Goal: Communication & Community: Answer question/provide support

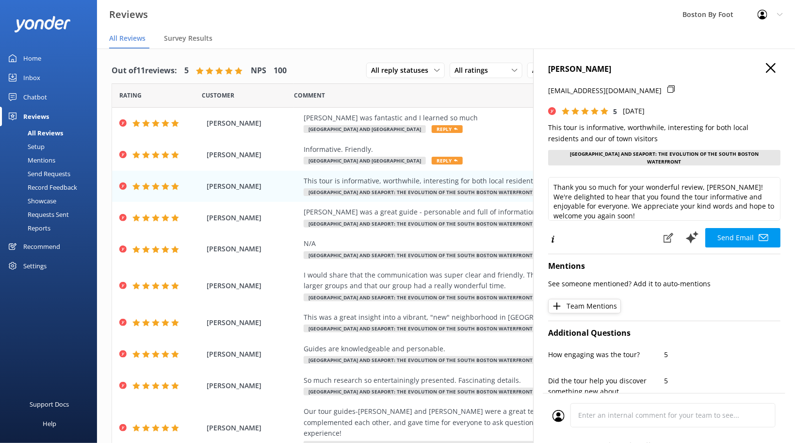
click at [736, 136] on p "This tour is informative, worthwhile, interesting for both local residents and …" at bounding box center [664, 133] width 232 height 22
click at [770, 65] on icon at bounding box center [771, 68] width 10 height 10
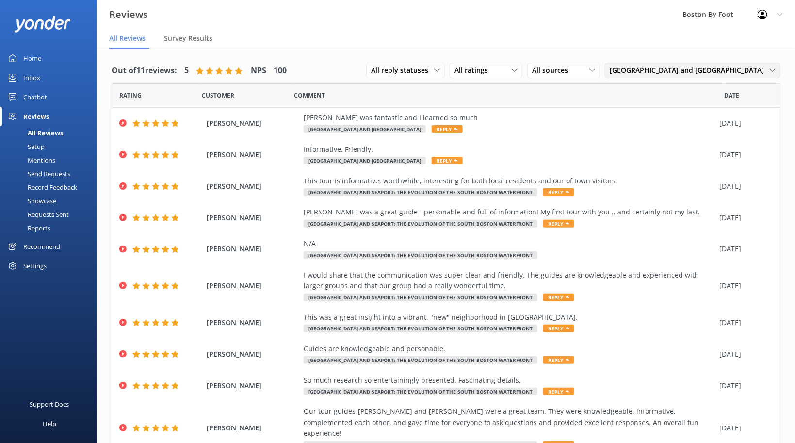
click at [733, 68] on span "[GEOGRAPHIC_DATA] and [GEOGRAPHIC_DATA]" at bounding box center [690, 70] width 160 height 11
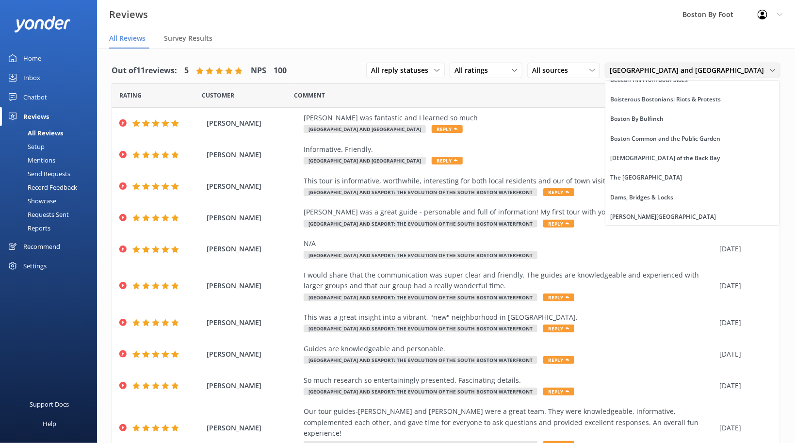
scroll to position [1379, 0]
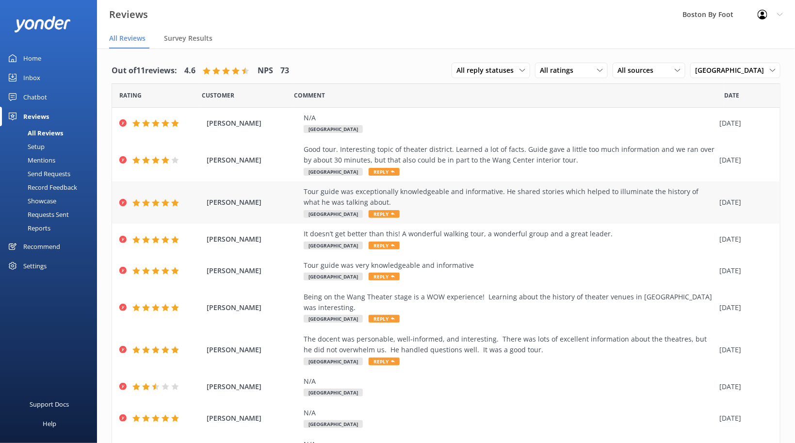
click at [426, 194] on div "Tour guide was exceptionally knowledgeable and informative. He shared stories w…" at bounding box center [509, 197] width 411 height 22
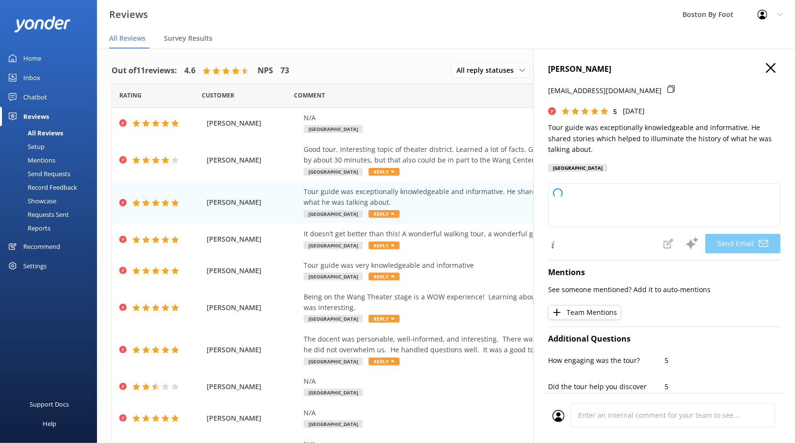
type textarea "Thank you so much, [PERSON_NAME]! We're delighted to hear that you enjoyed your…"
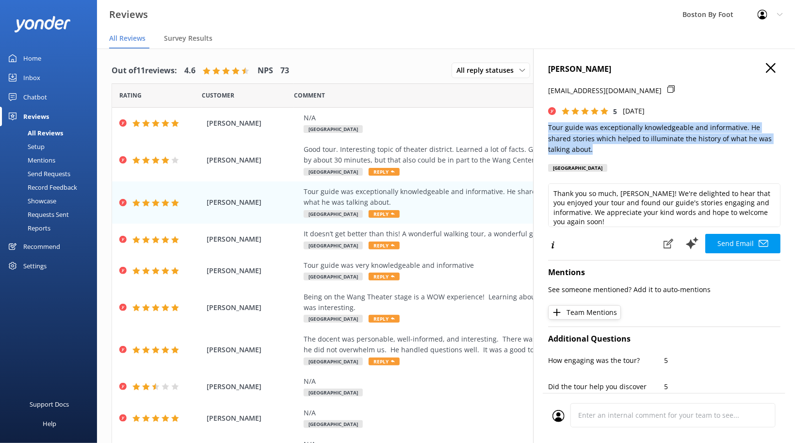
drag, startPoint x: 549, startPoint y: 128, endPoint x: 580, endPoint y: 146, distance: 35.7
click at [580, 146] on p "Tour guide was exceptionally knowledgeable and informative. He shared stories w…" at bounding box center [664, 138] width 232 height 32
copy p "Tour guide was exceptionally knowledgeable and informative. He shared stories w…"
click at [771, 69] on icon at bounding box center [771, 68] width 10 height 10
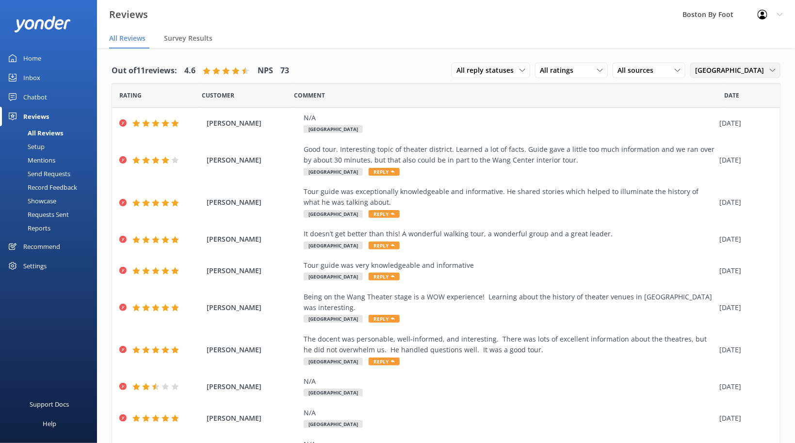
click at [744, 72] on span "[GEOGRAPHIC_DATA]" at bounding box center [732, 70] width 75 height 11
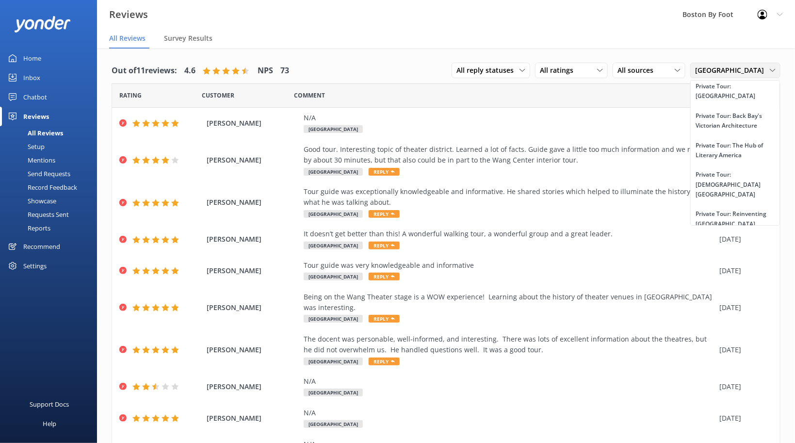
click at [754, 356] on div "[GEOGRAPHIC_DATA]" at bounding box center [725, 361] width 60 height 10
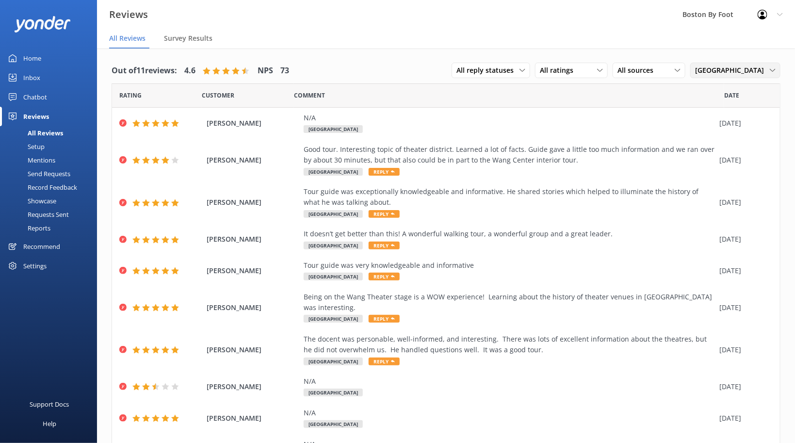
click at [768, 65] on div "Theater District All products Virtual Experiences [GEOGRAPHIC_DATA] [GEOGRAPHIC…" at bounding box center [735, 71] width 90 height 16
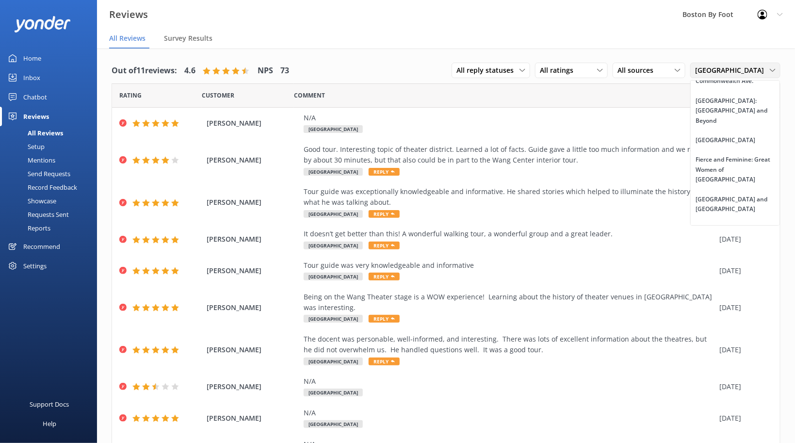
scroll to position [640, 0]
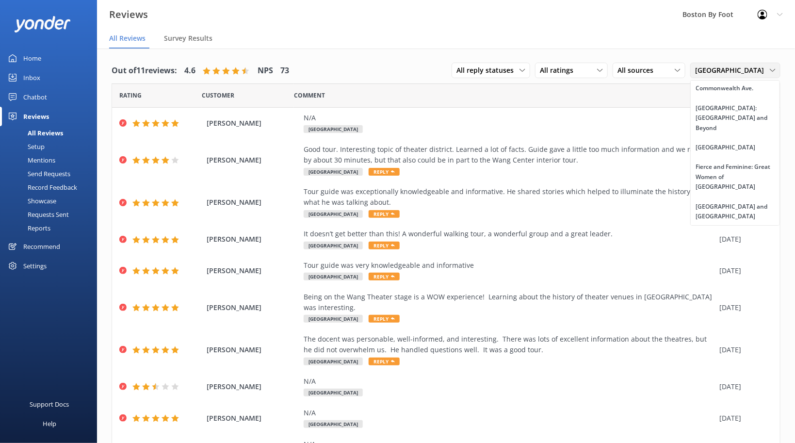
click at [733, 251] on div "The Hub of Literary America" at bounding box center [734, 256] width 78 height 10
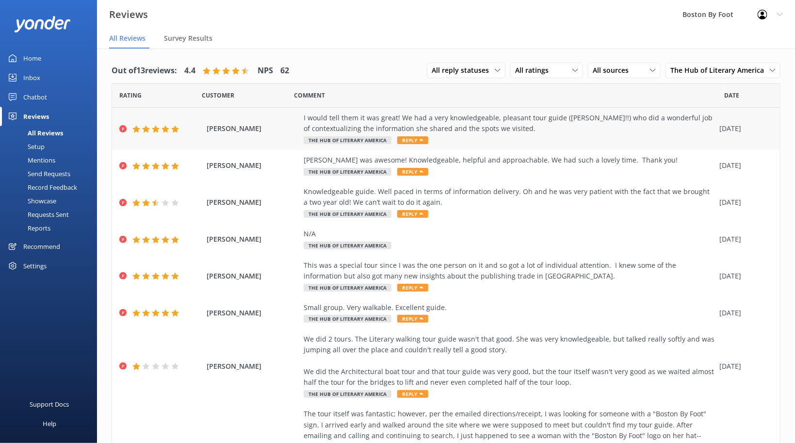
click at [515, 129] on div "I would tell them it was great! We had a very knowledgeable, pleasant tour guid…" at bounding box center [509, 124] width 411 height 22
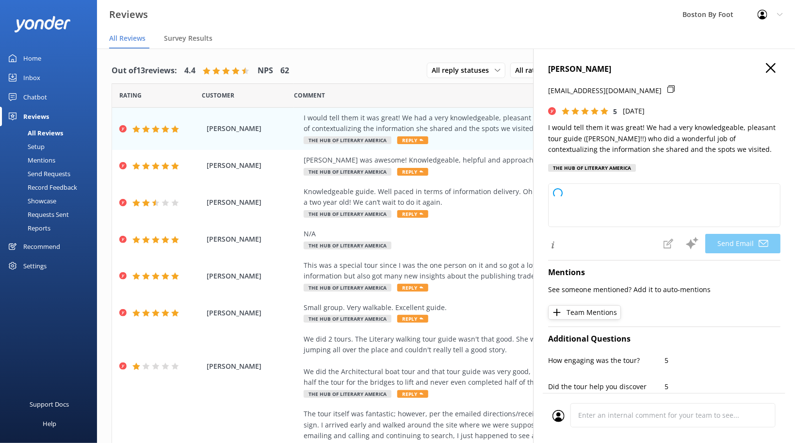
type textarea "Thank you so much for your wonderful review, [PERSON_NAME]! We're delighted to …"
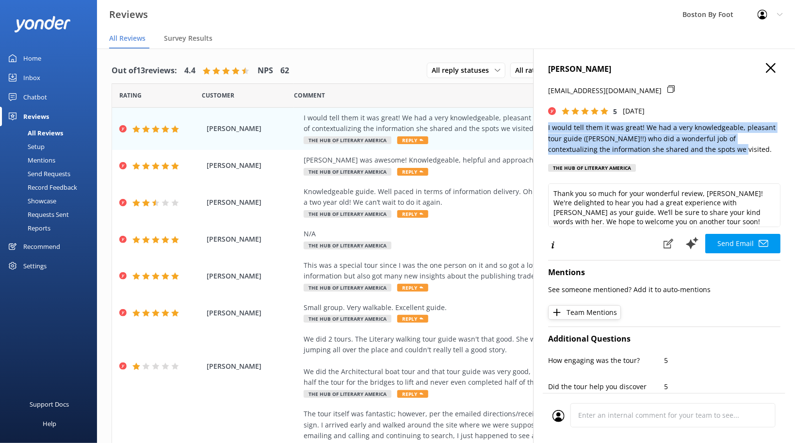
drag, startPoint x: 549, startPoint y: 128, endPoint x: 710, endPoint y: 152, distance: 162.8
click at [710, 152] on p "I would tell them it was great! We had a very knowledgeable, pleasant tour guid…" at bounding box center [664, 138] width 232 height 32
click at [773, 66] on use at bounding box center [771, 68] width 10 height 10
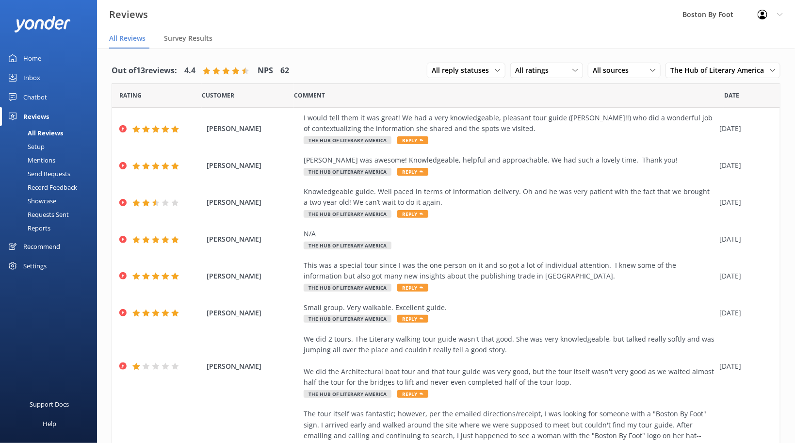
click at [780, 13] on icon at bounding box center [780, 15] width 6 height 6
click at [731, 64] on link "Logout" at bounding box center [746, 65] width 97 height 24
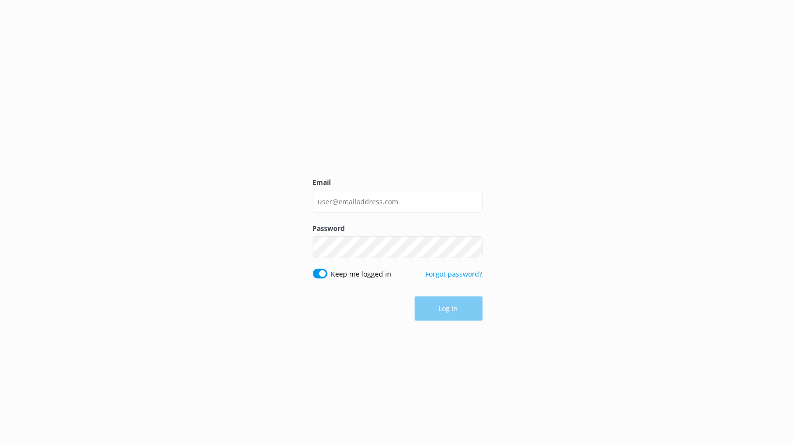
type input "[PERSON_NAME][EMAIL_ADDRESS][DOMAIN_NAME]"
